Goal: Use online tool/utility: Utilize a website feature to perform a specific function

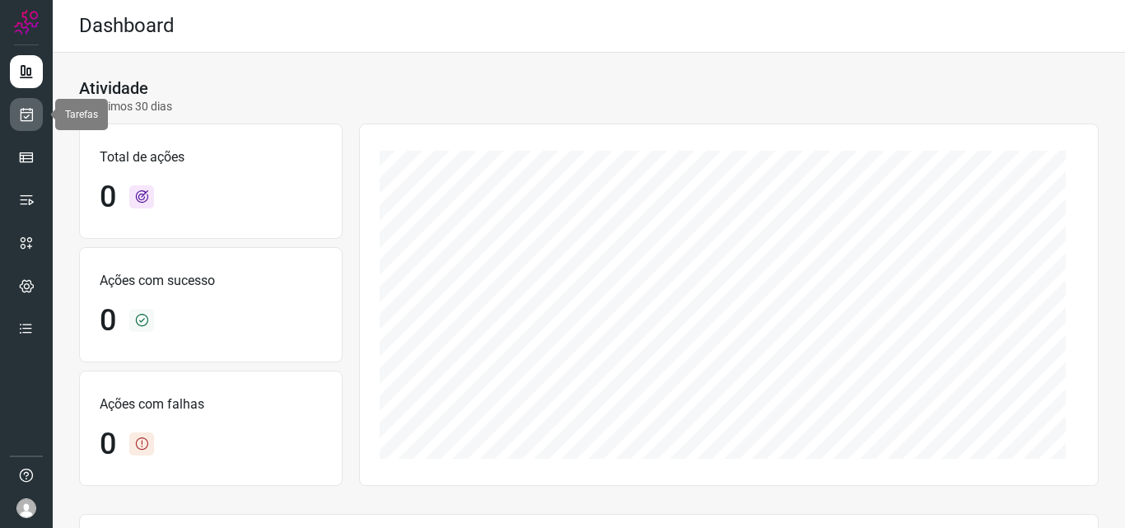
click at [13, 127] on link at bounding box center [26, 114] width 33 height 33
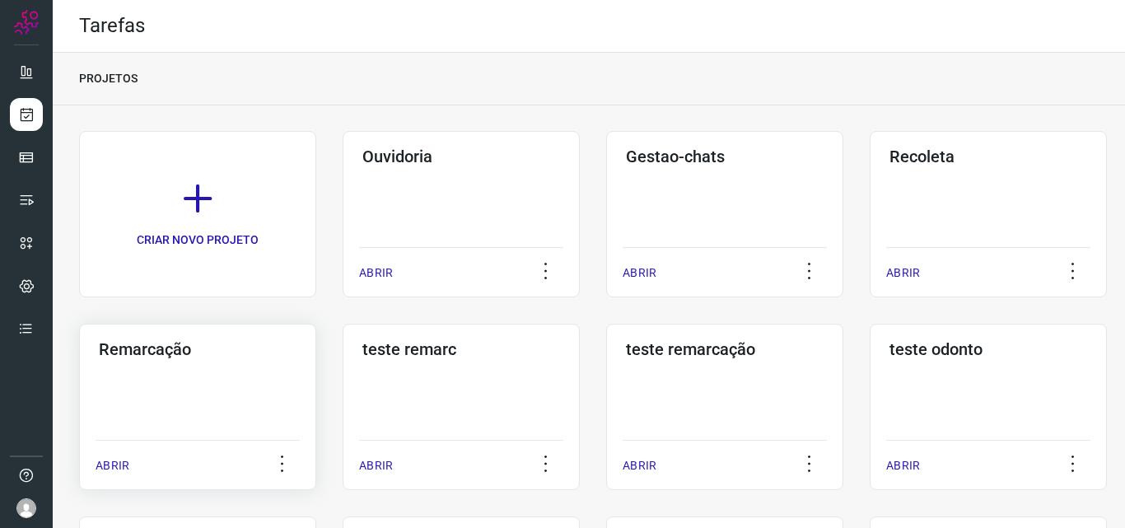
click at [173, 378] on div "Remarcação ABRIR" at bounding box center [197, 407] width 237 height 166
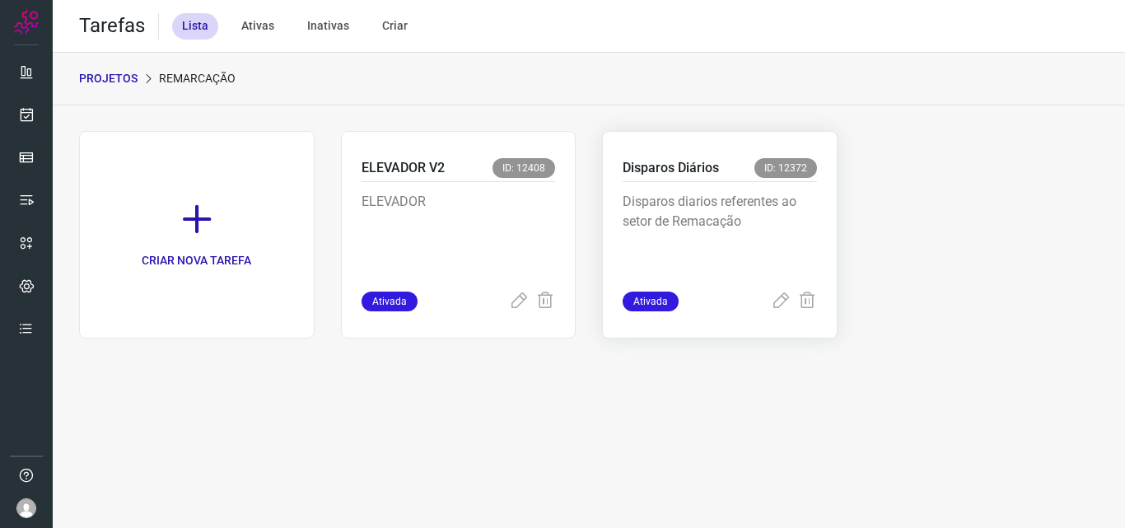
click at [689, 211] on p "Disparos diarios referentes ao setor de Remacação" at bounding box center [720, 233] width 194 height 82
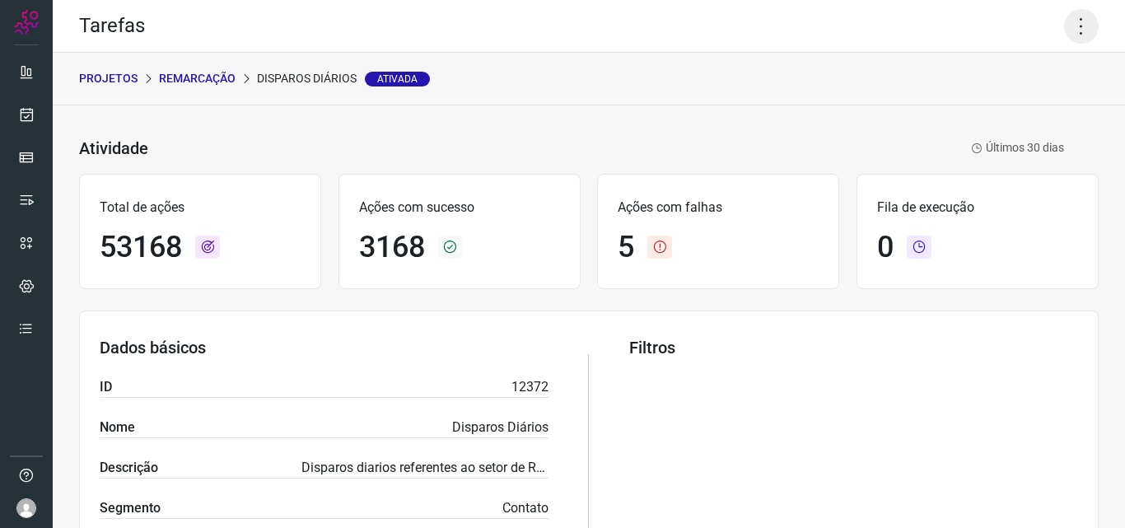
click at [1065, 34] on icon at bounding box center [1081, 26] width 35 height 35
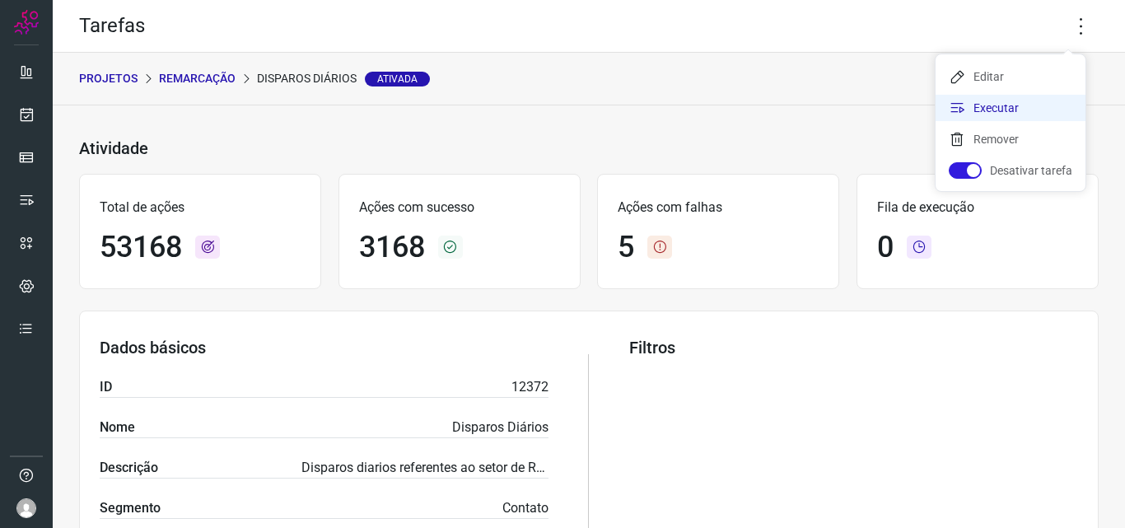
click at [1028, 100] on li "Executar" at bounding box center [1011, 108] width 150 height 26
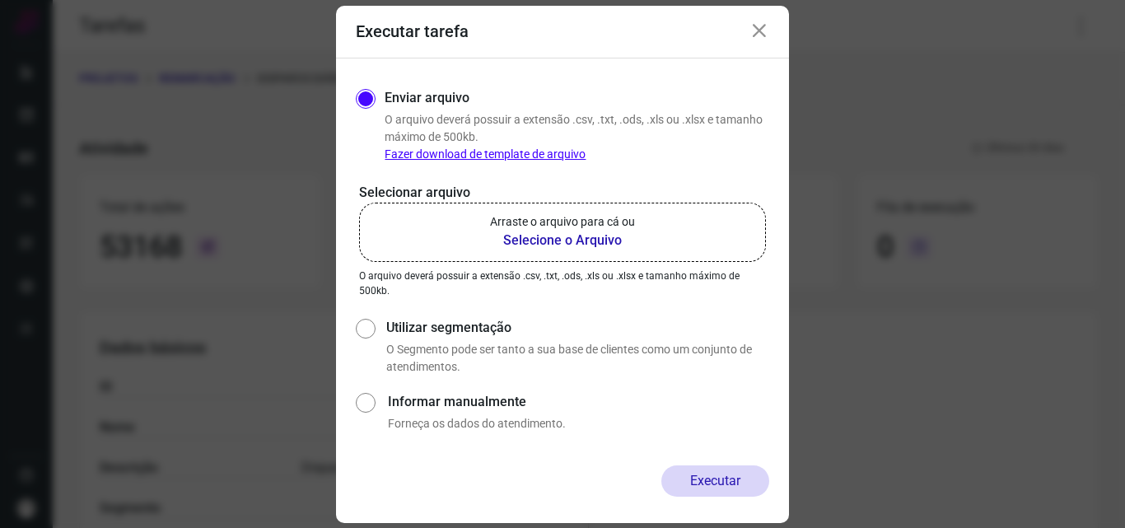
click at [581, 236] on b "Selecione o Arquivo" at bounding box center [562, 241] width 145 height 20
click at [0, 0] on input "Arraste o arquivo para cá ou Selecione o Arquivo" at bounding box center [0, 0] width 0 height 0
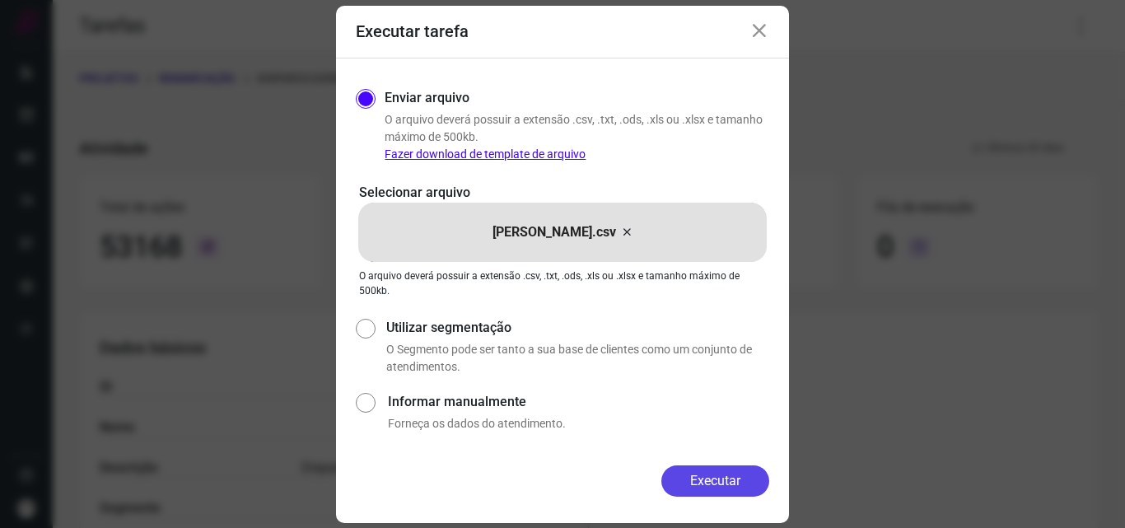
click at [727, 479] on button "Executar" at bounding box center [716, 480] width 108 height 31
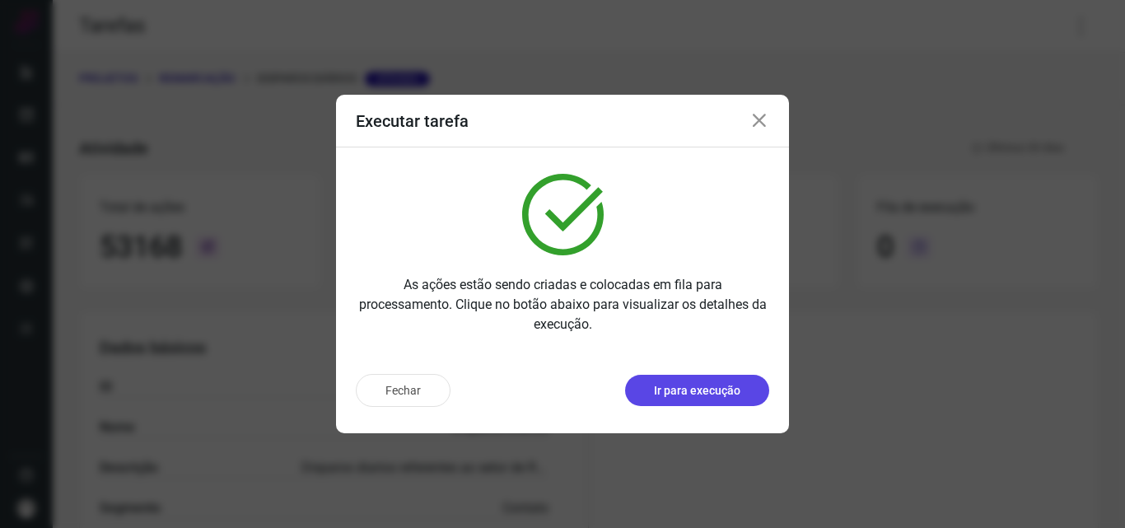
click at [648, 395] on button "Ir para execução" at bounding box center [697, 390] width 144 height 31
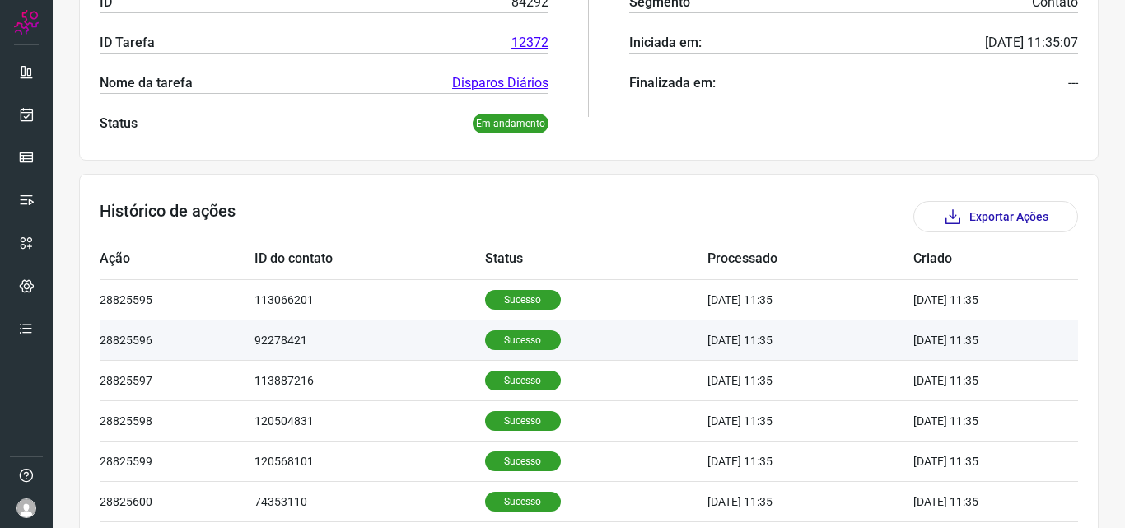
scroll to position [330, 0]
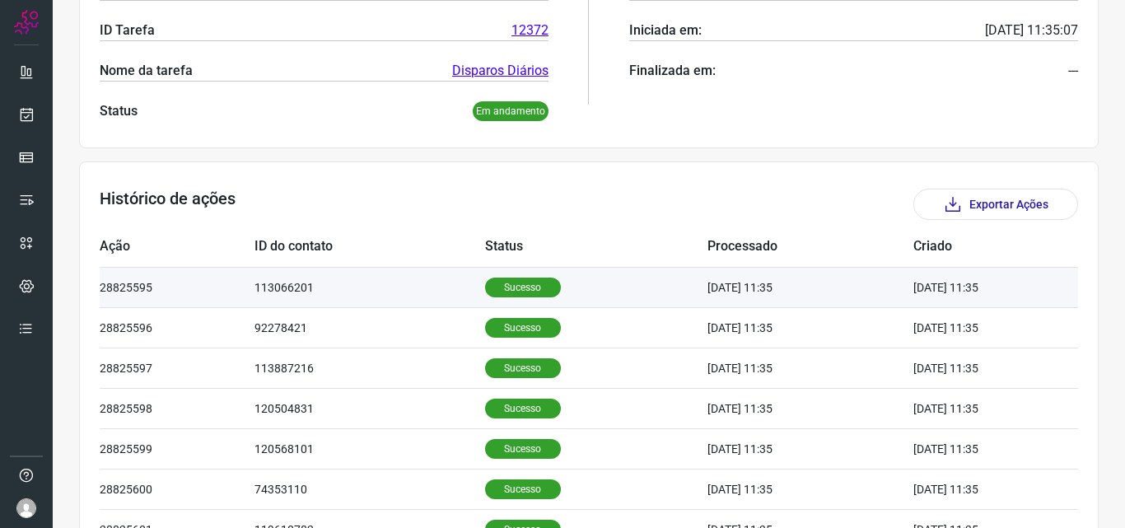
click at [489, 289] on p "Sucesso" at bounding box center [523, 288] width 76 height 20
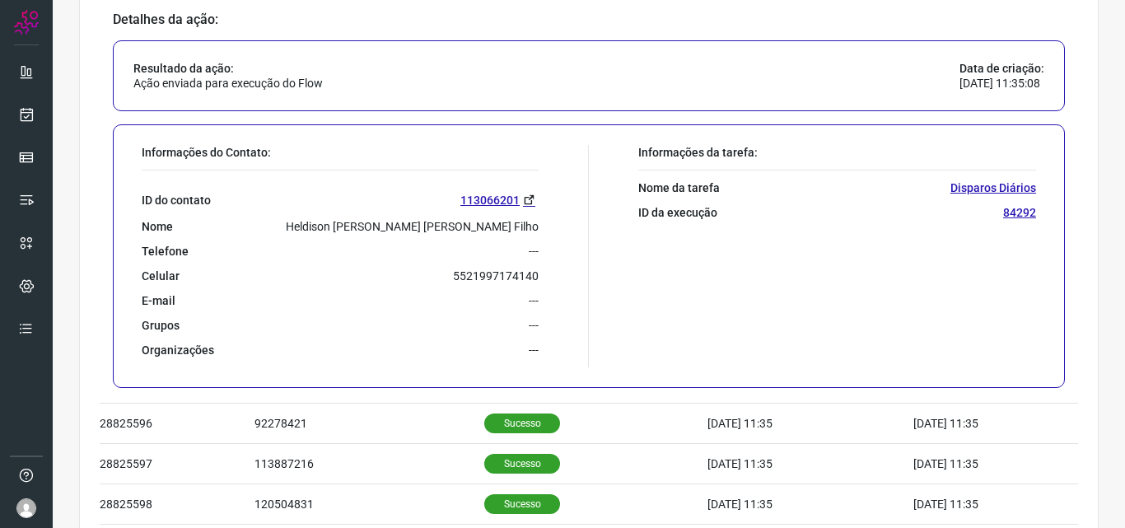
scroll to position [659, 0]
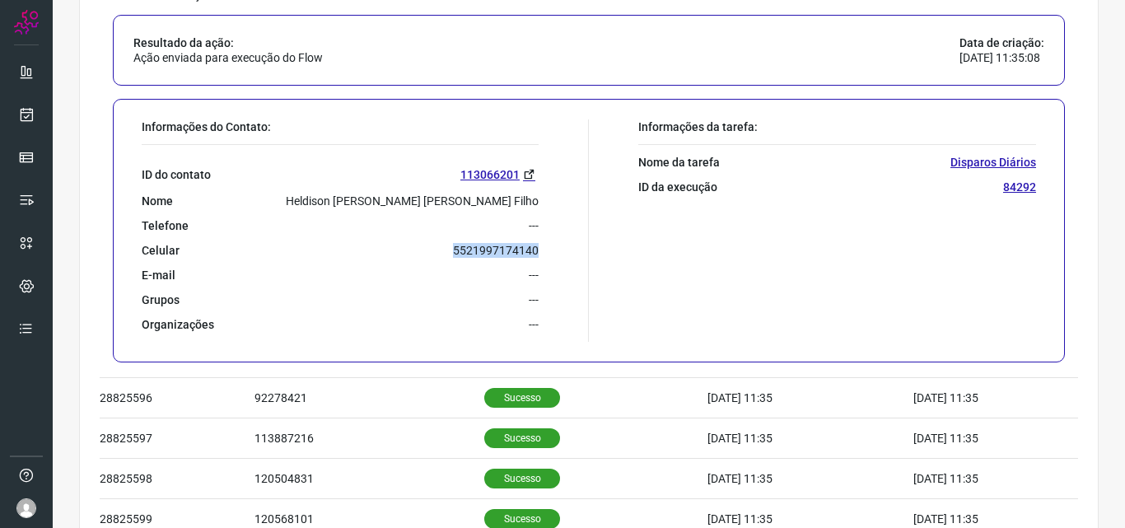
drag, startPoint x: 448, startPoint y: 252, endPoint x: 536, endPoint y: 253, distance: 87.3
click at [536, 253] on div "Informações do Contato: ID do contato 113066201 Nome Heldison Ferreira Lopes Fi…" at bounding box center [361, 230] width 456 height 222
copy p "5521997174140"
